Goal: Information Seeking & Learning: Learn about a topic

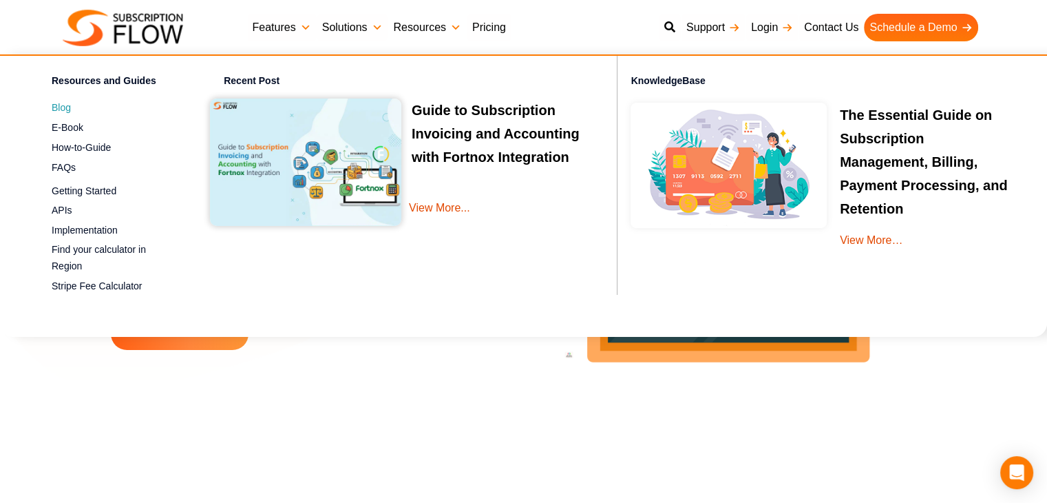
click at [64, 107] on span "Blog" at bounding box center [61, 108] width 19 height 14
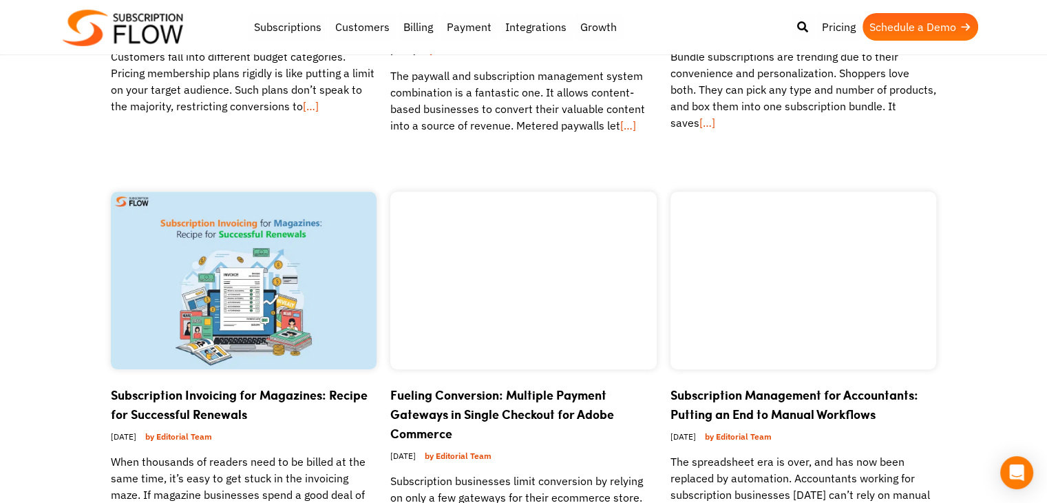
scroll to position [757, 0]
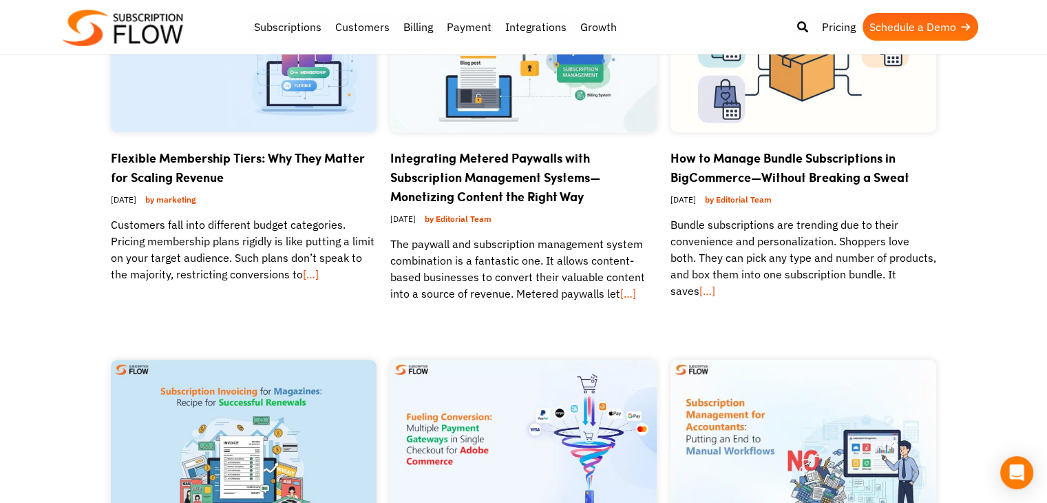
click at [132, 21] on img at bounding box center [123, 28] width 120 height 36
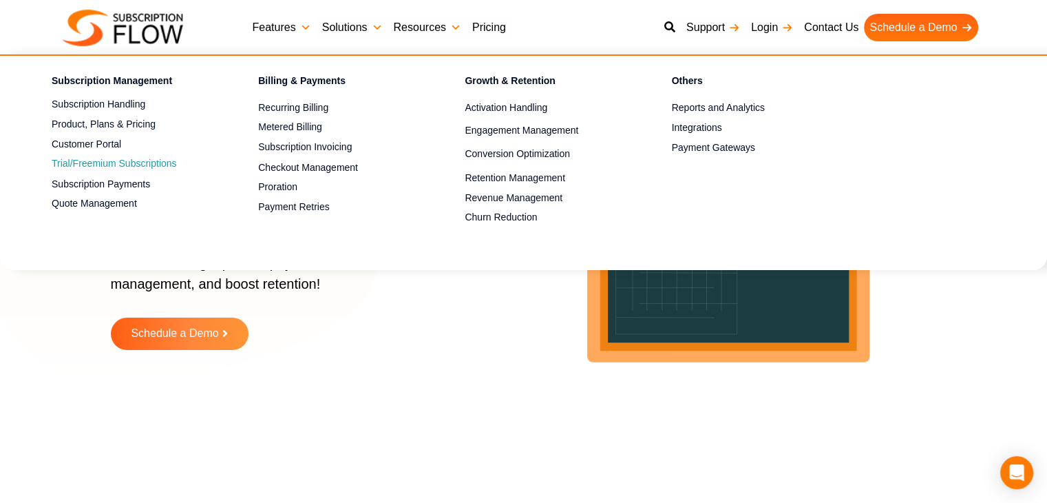
click at [129, 163] on link "Trial/Freemium Subscriptions" at bounding box center [131, 164] width 158 height 17
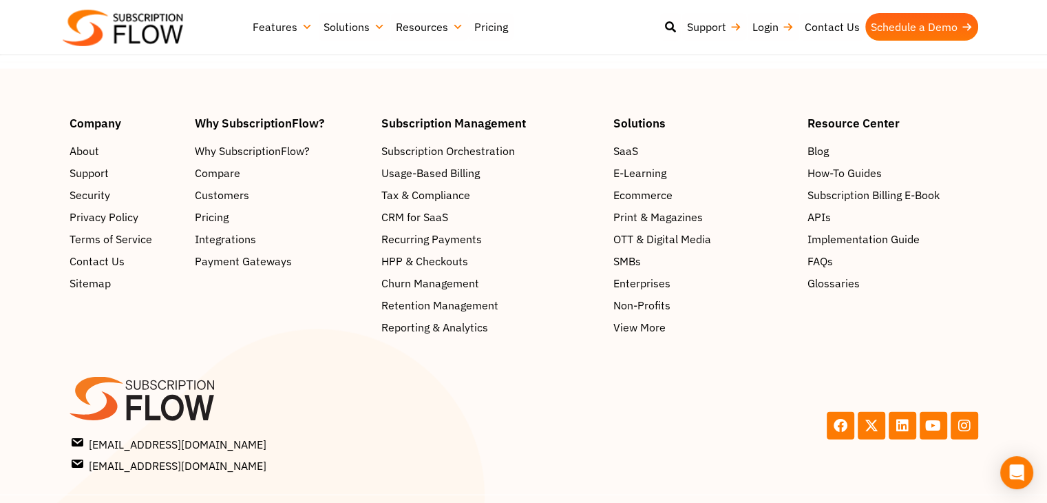
scroll to position [2930, 0]
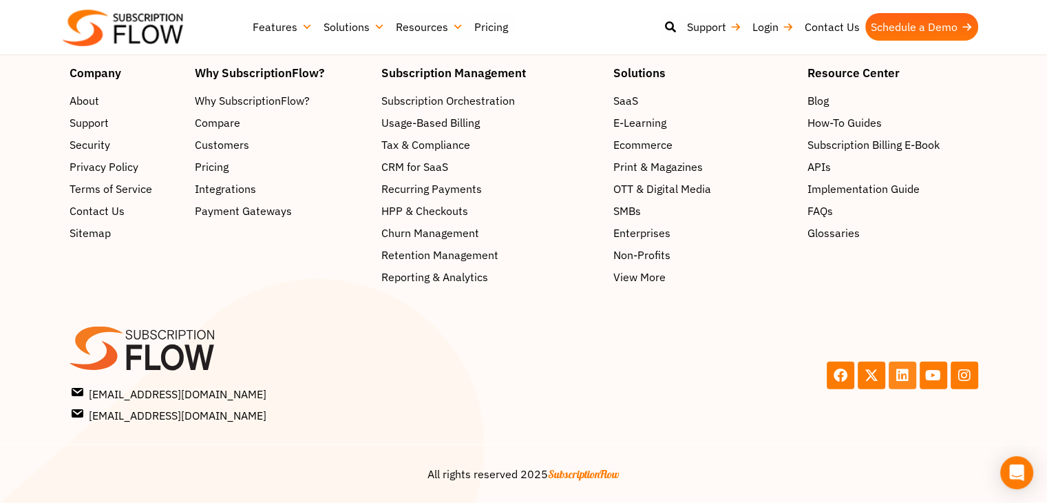
click at [896, 372] on icon at bounding box center [903, 375] width 14 height 14
